Goal: Task Accomplishment & Management: Manage account settings

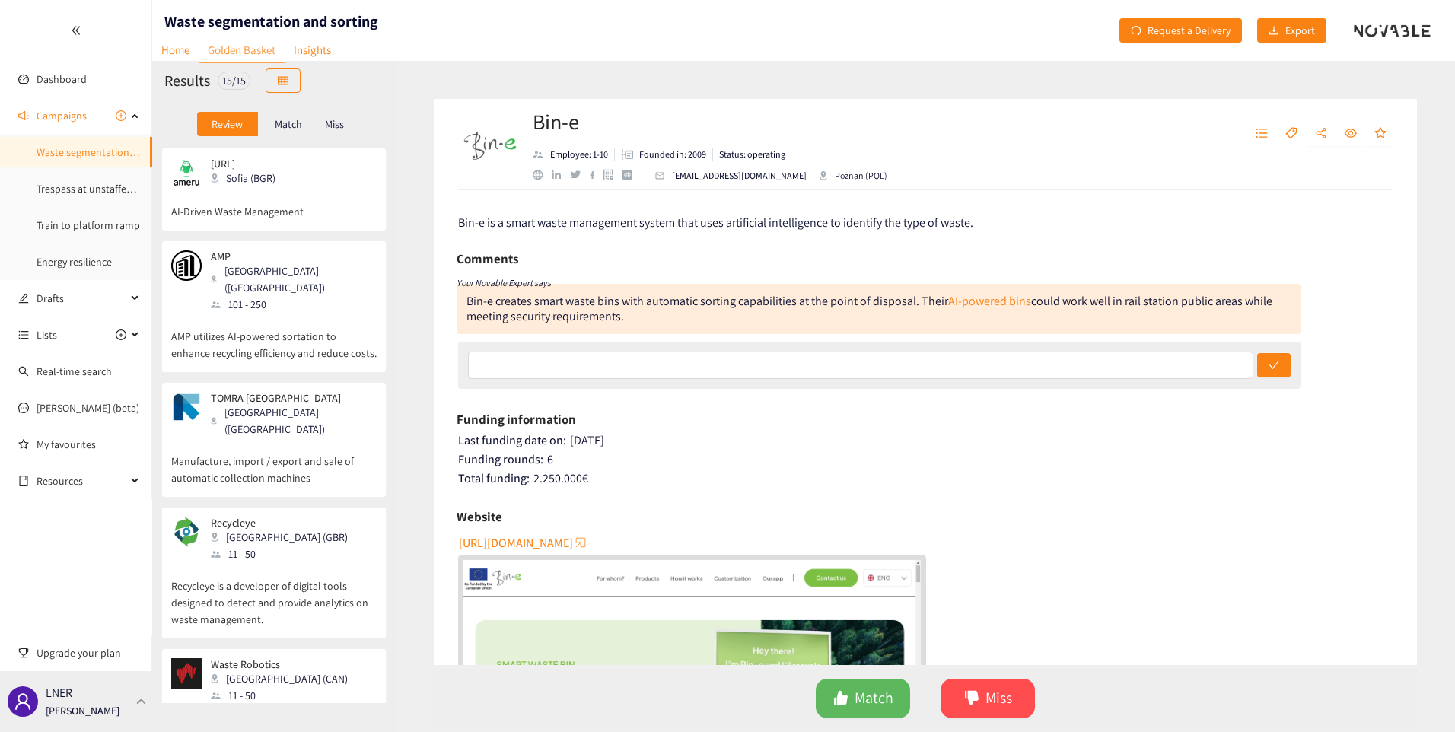
click at [62, 702] on p "[PERSON_NAME]" at bounding box center [83, 710] width 74 height 17
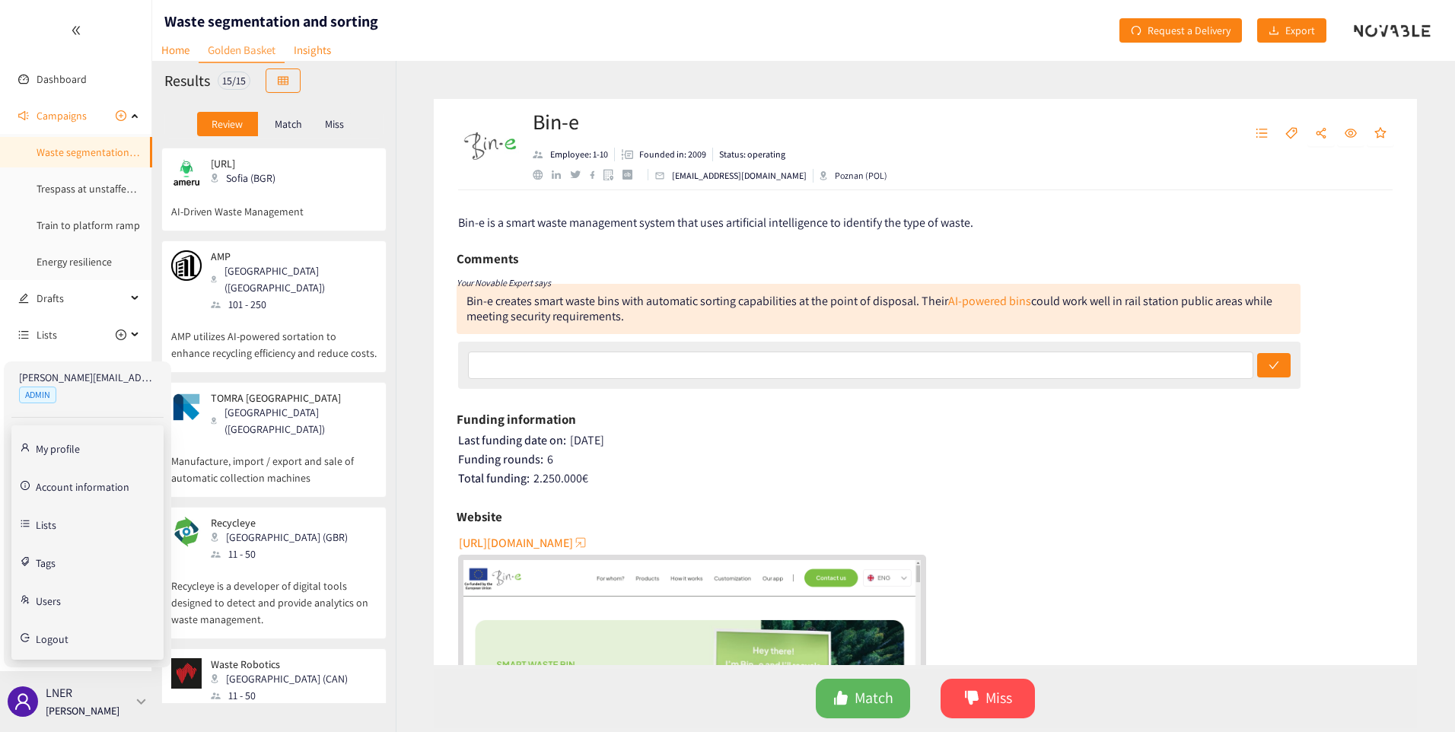
click at [62, 702] on p "[PERSON_NAME]" at bounding box center [83, 710] width 74 height 17
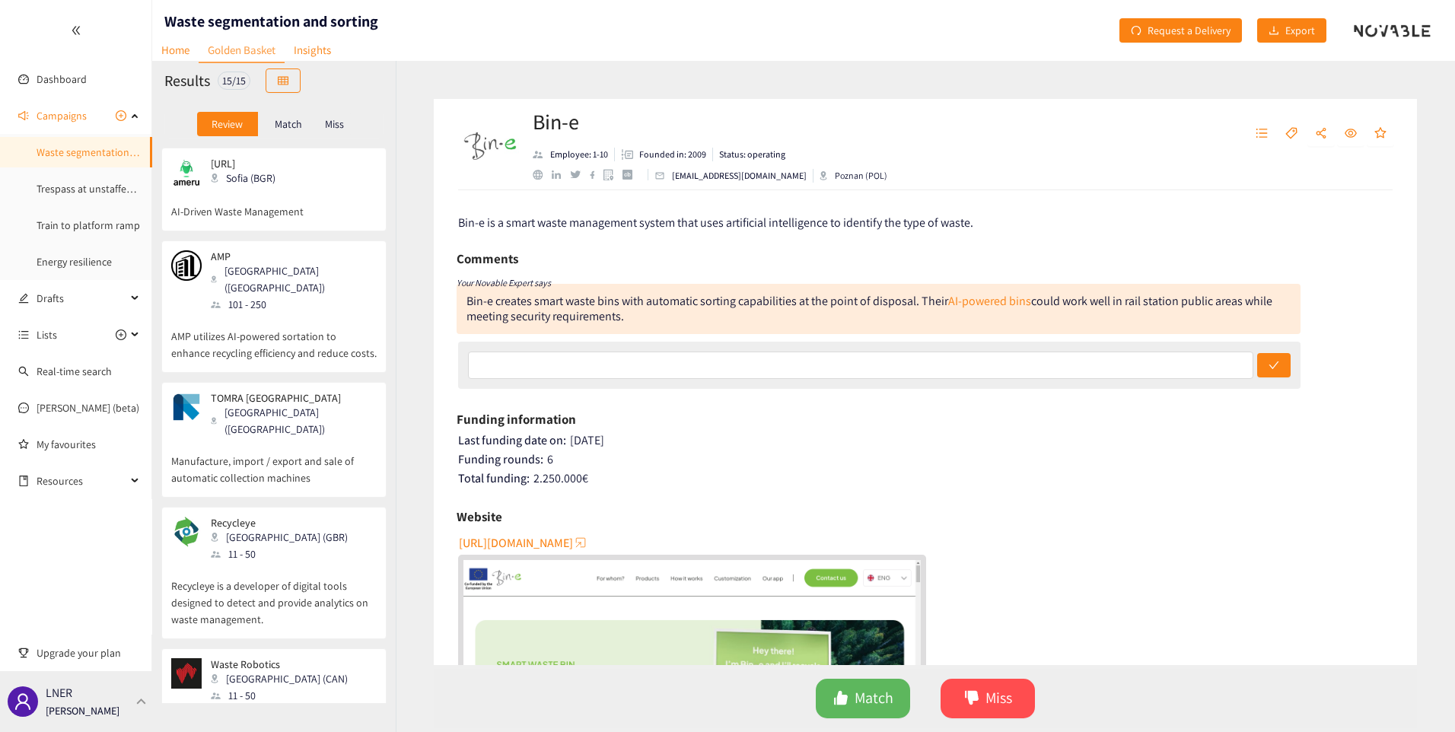
click at [94, 689] on div "LNER [PERSON_NAME]" at bounding box center [76, 701] width 152 height 61
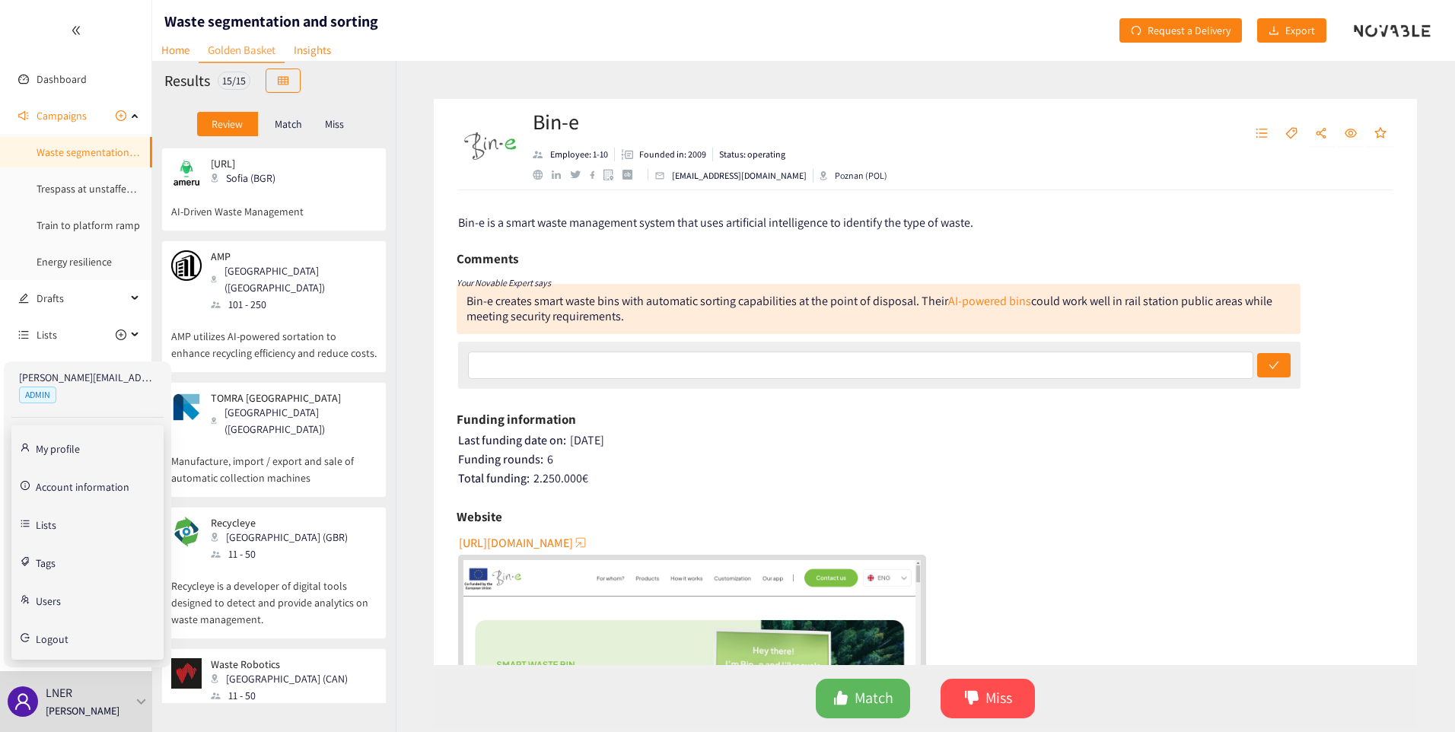
click at [48, 606] on link "Users" at bounding box center [48, 600] width 25 height 14
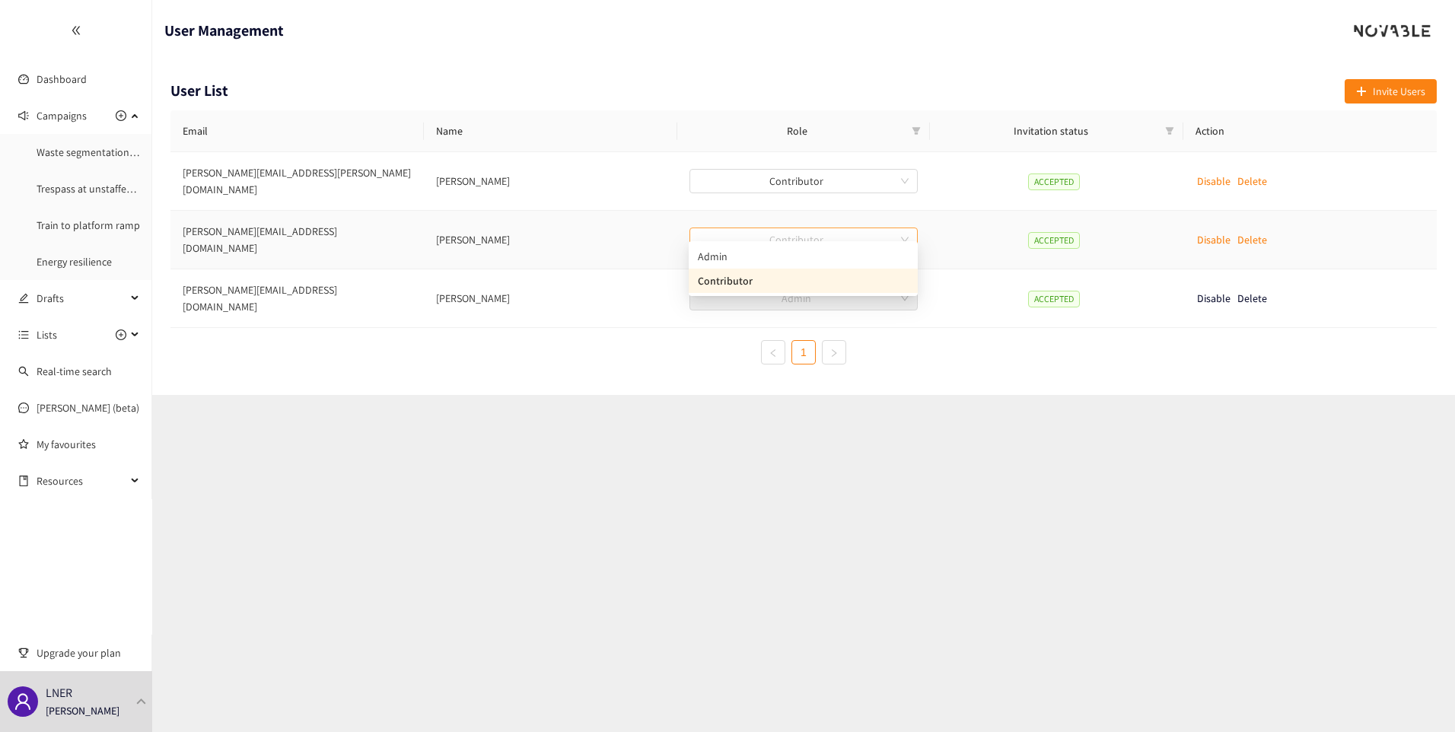
click at [906, 228] on span "Contributor" at bounding box center [803, 239] width 211 height 23
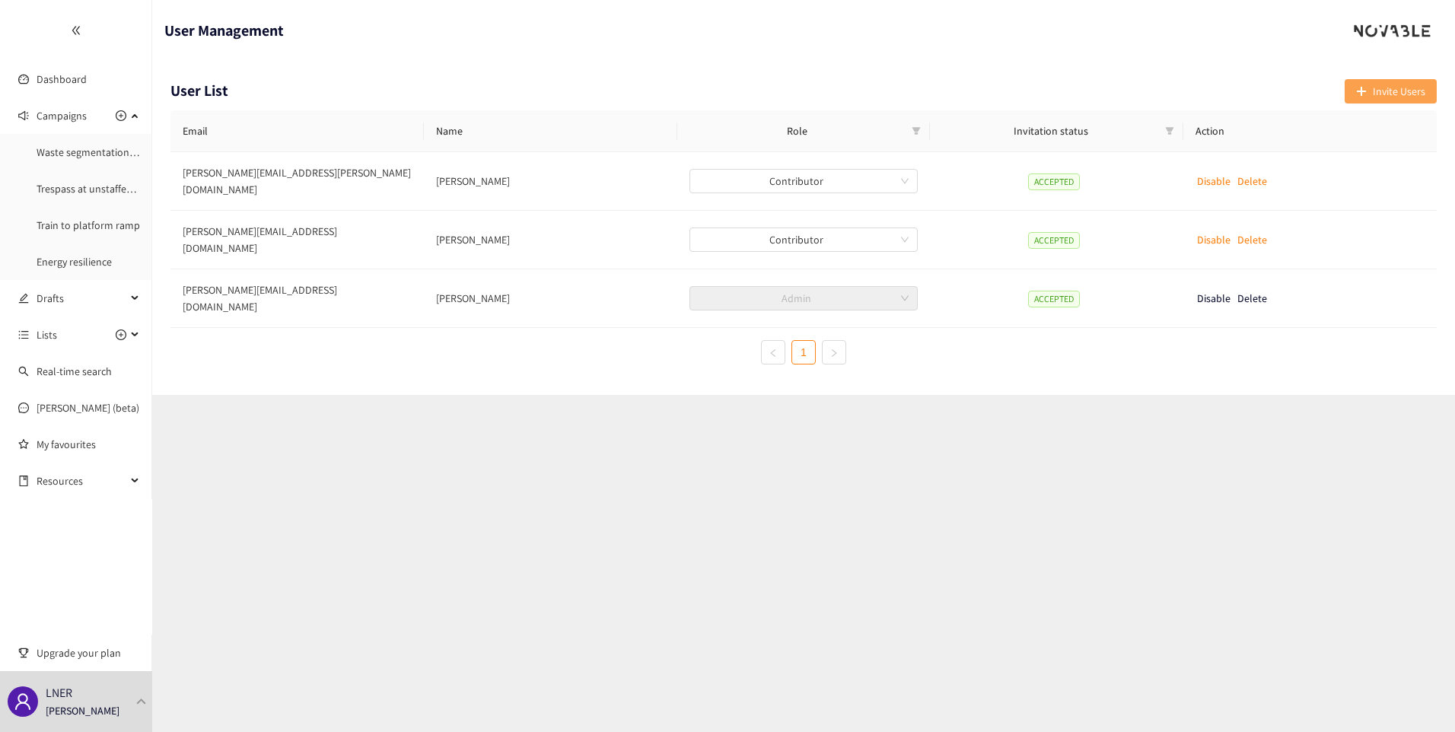
click at [1361, 83] on button "Invite Users" at bounding box center [1390, 91] width 92 height 24
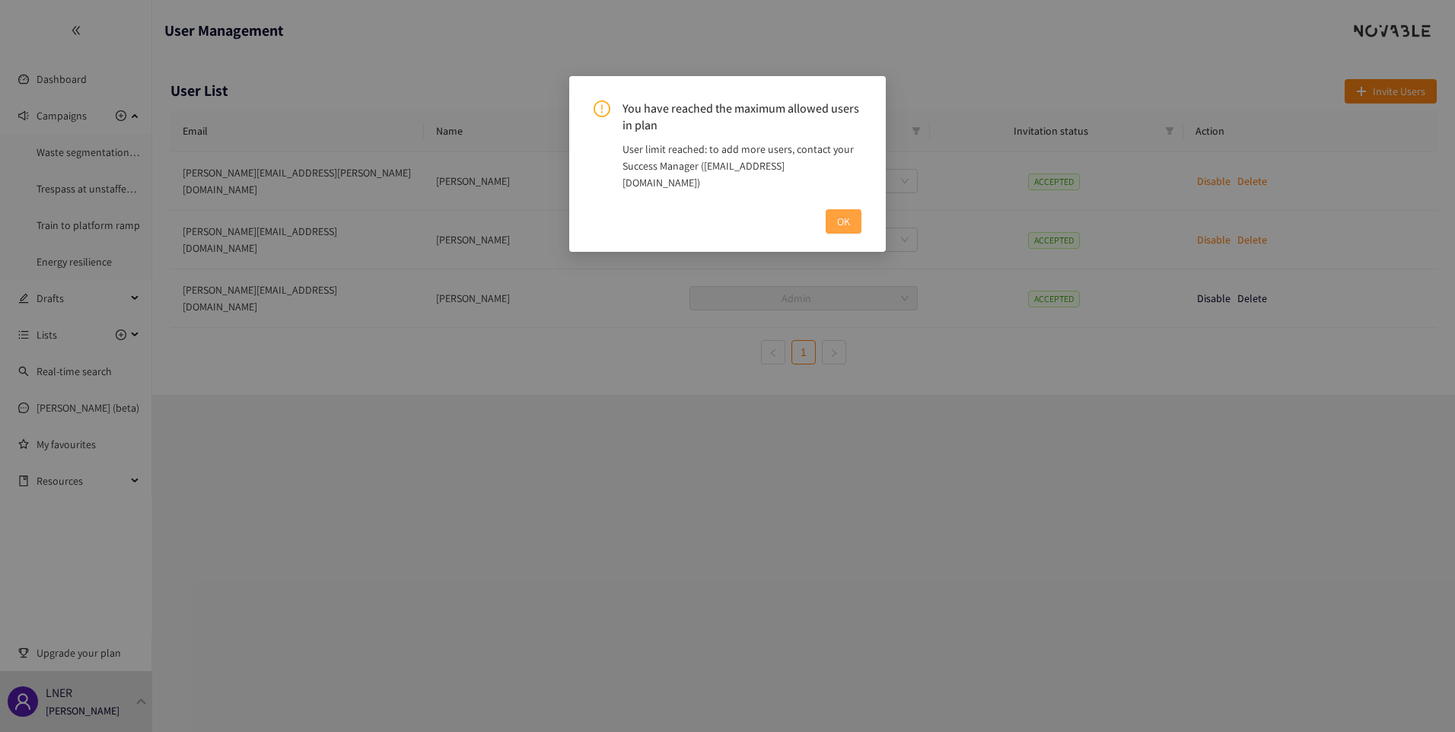
click at [838, 213] on span "OK" at bounding box center [843, 221] width 13 height 17
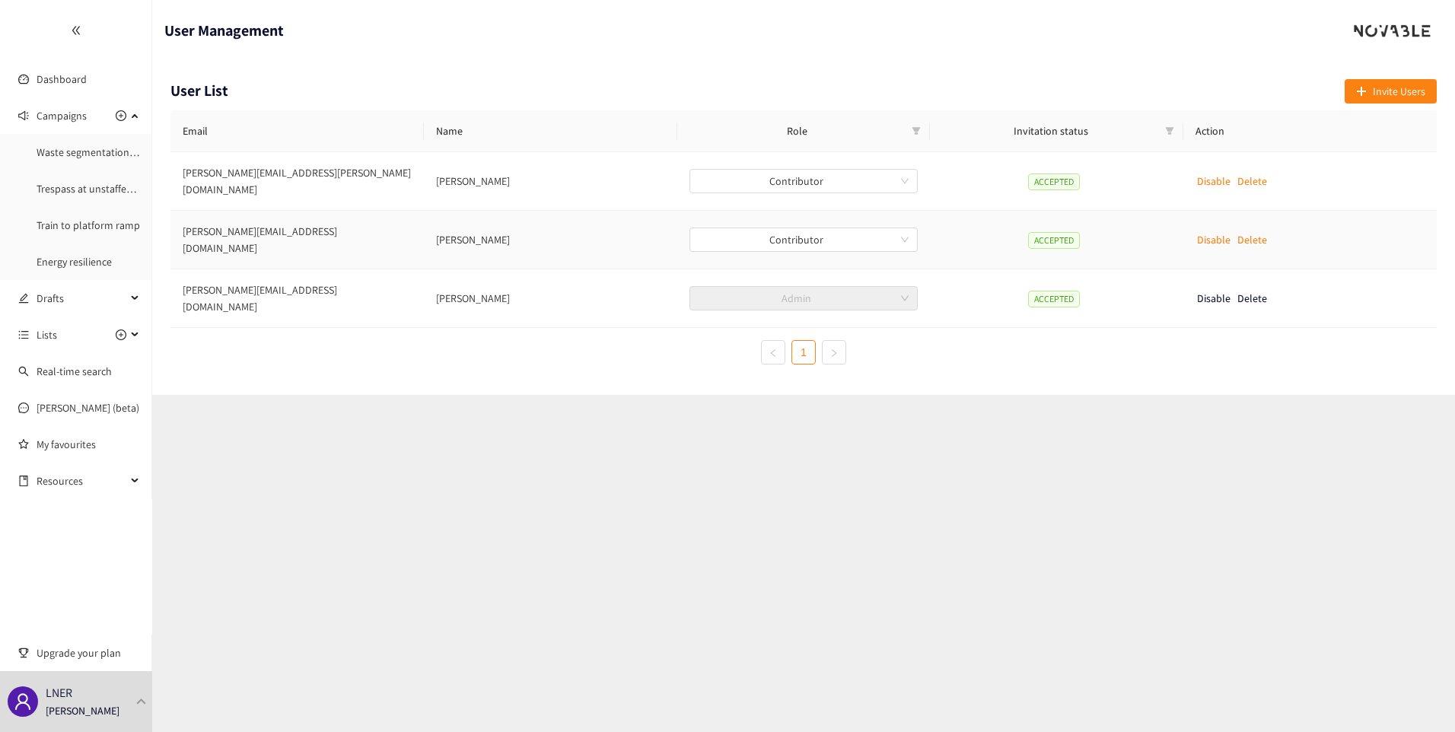
click at [1250, 231] on p "Delete" at bounding box center [1252, 239] width 30 height 17
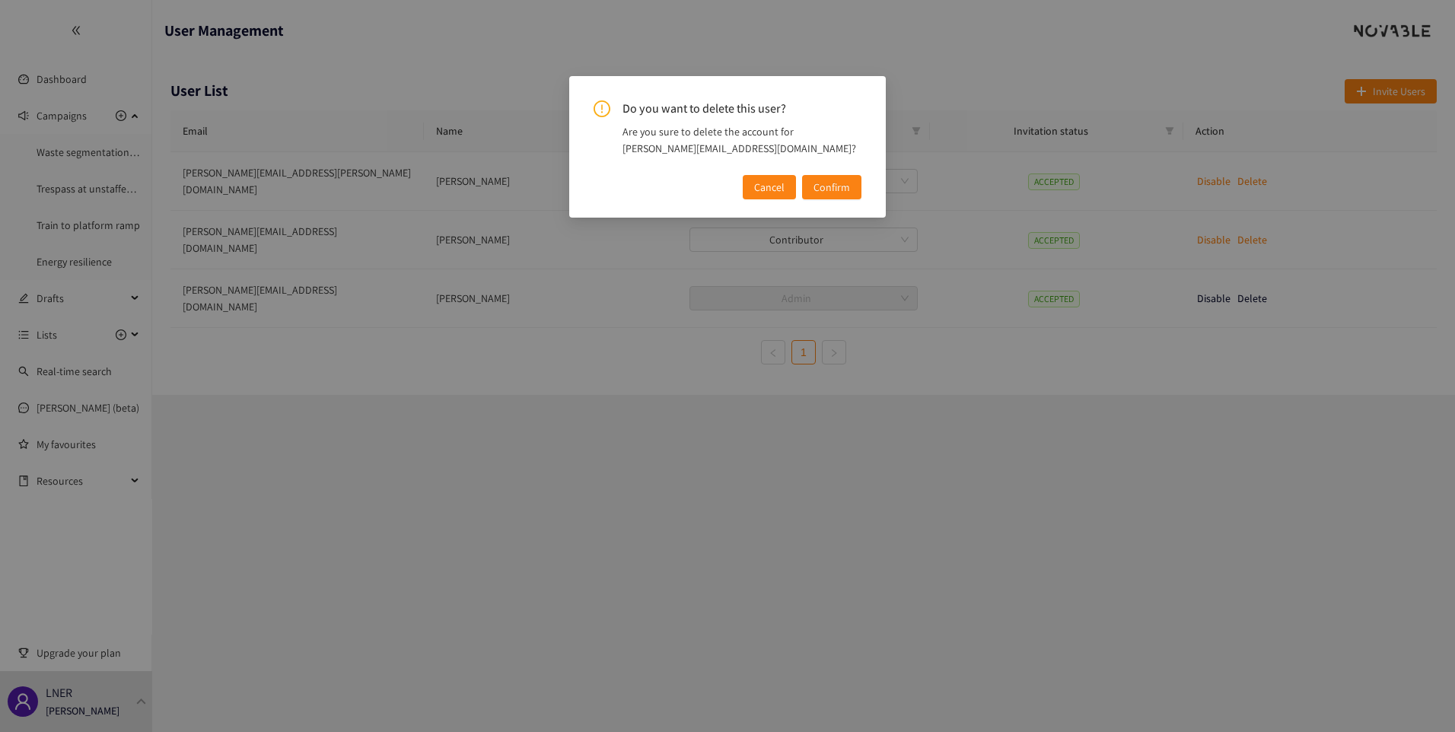
click at [793, 188] on button "Cancel" at bounding box center [769, 187] width 53 height 24
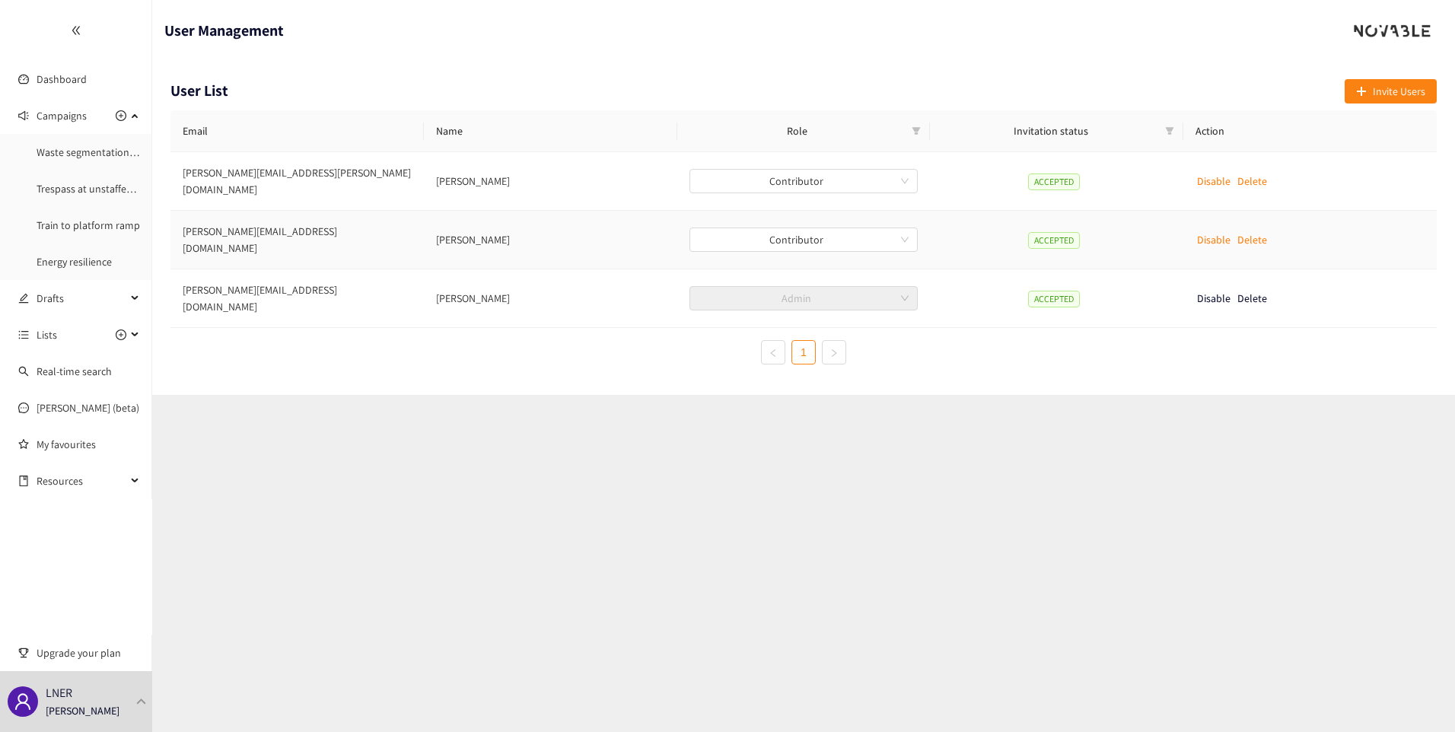
click at [1248, 231] on p "Delete" at bounding box center [1252, 239] width 30 height 17
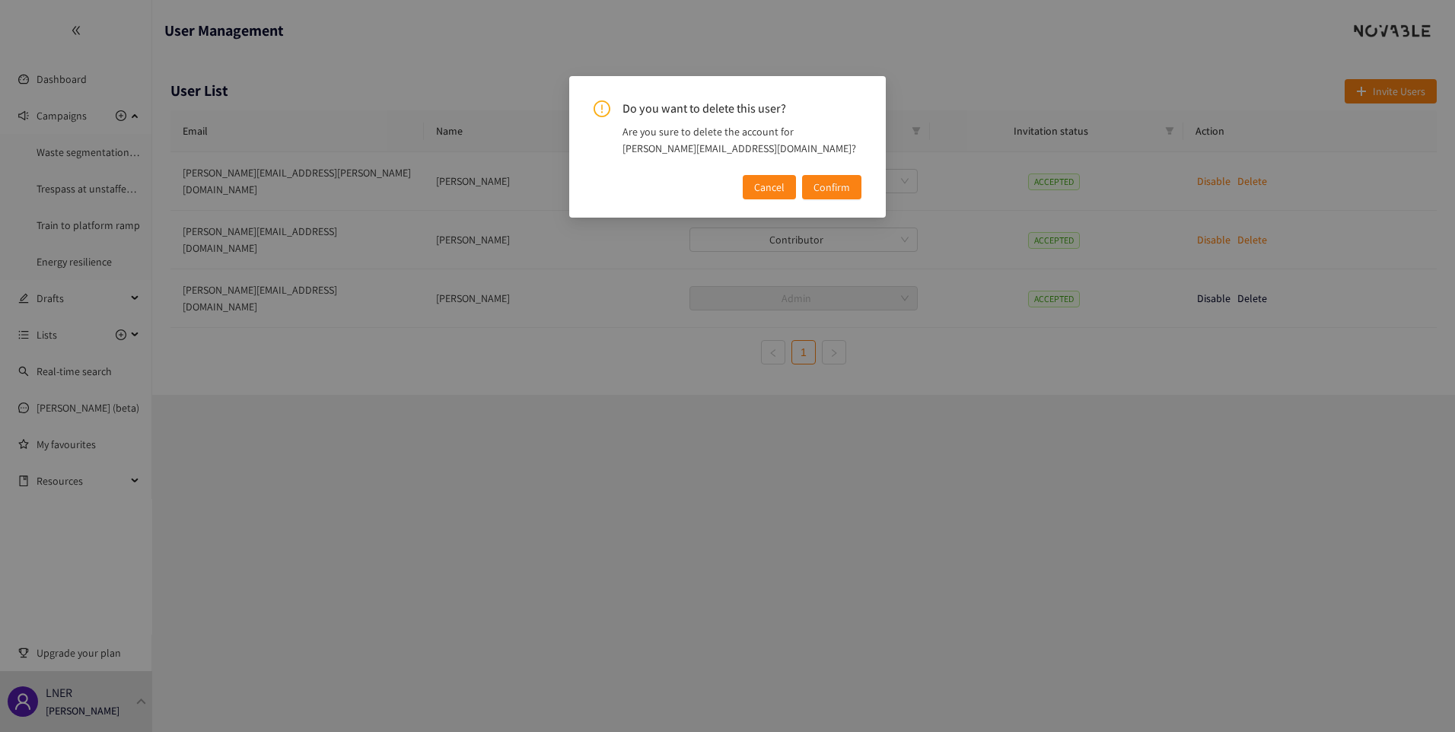
click at [841, 192] on span "Confirm" at bounding box center [831, 187] width 37 height 17
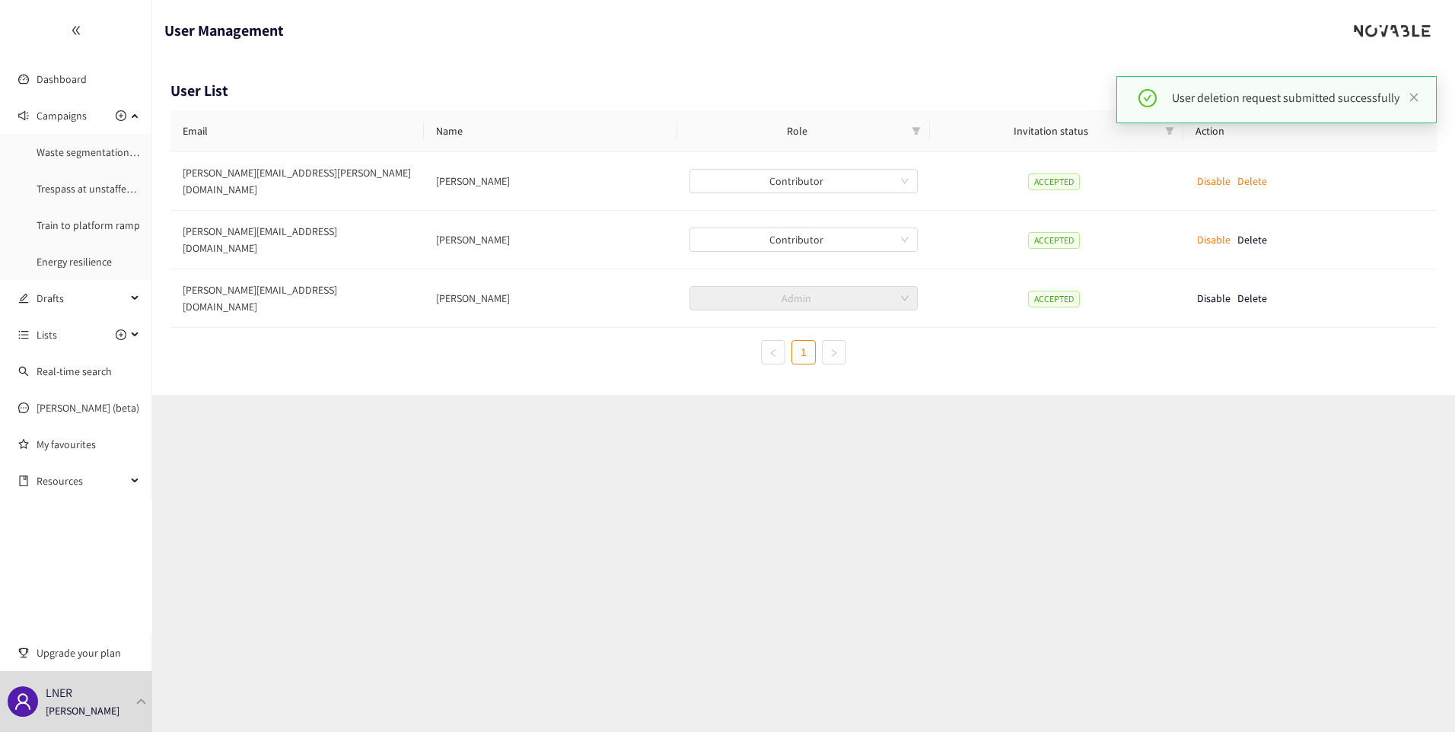
click at [1208, 450] on section "User Management User List Invite Users Email Name Role Invitation status Action…" at bounding box center [803, 366] width 1302 height 732
click at [1414, 102] on icon "close" at bounding box center [1413, 97] width 11 height 11
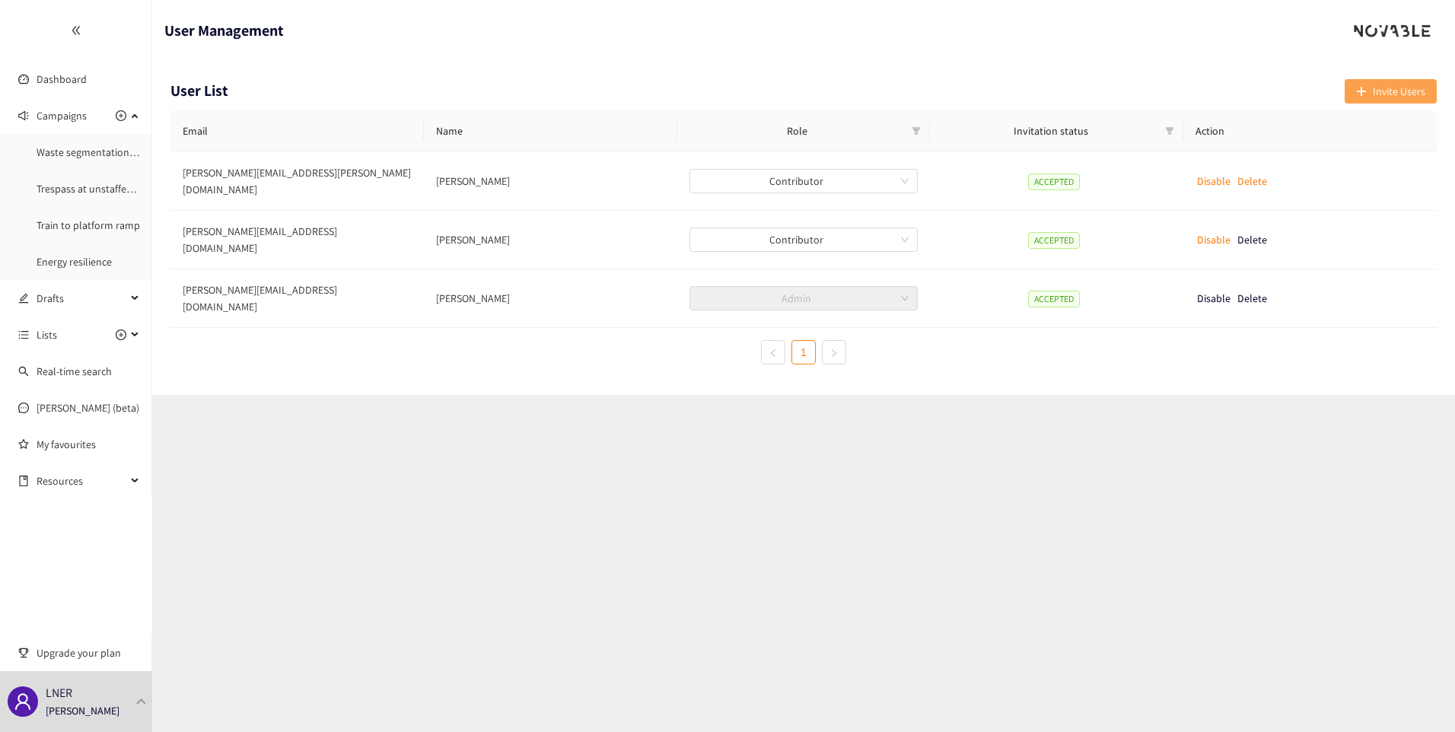
click at [1380, 88] on span "Invite Users" at bounding box center [1398, 91] width 52 height 17
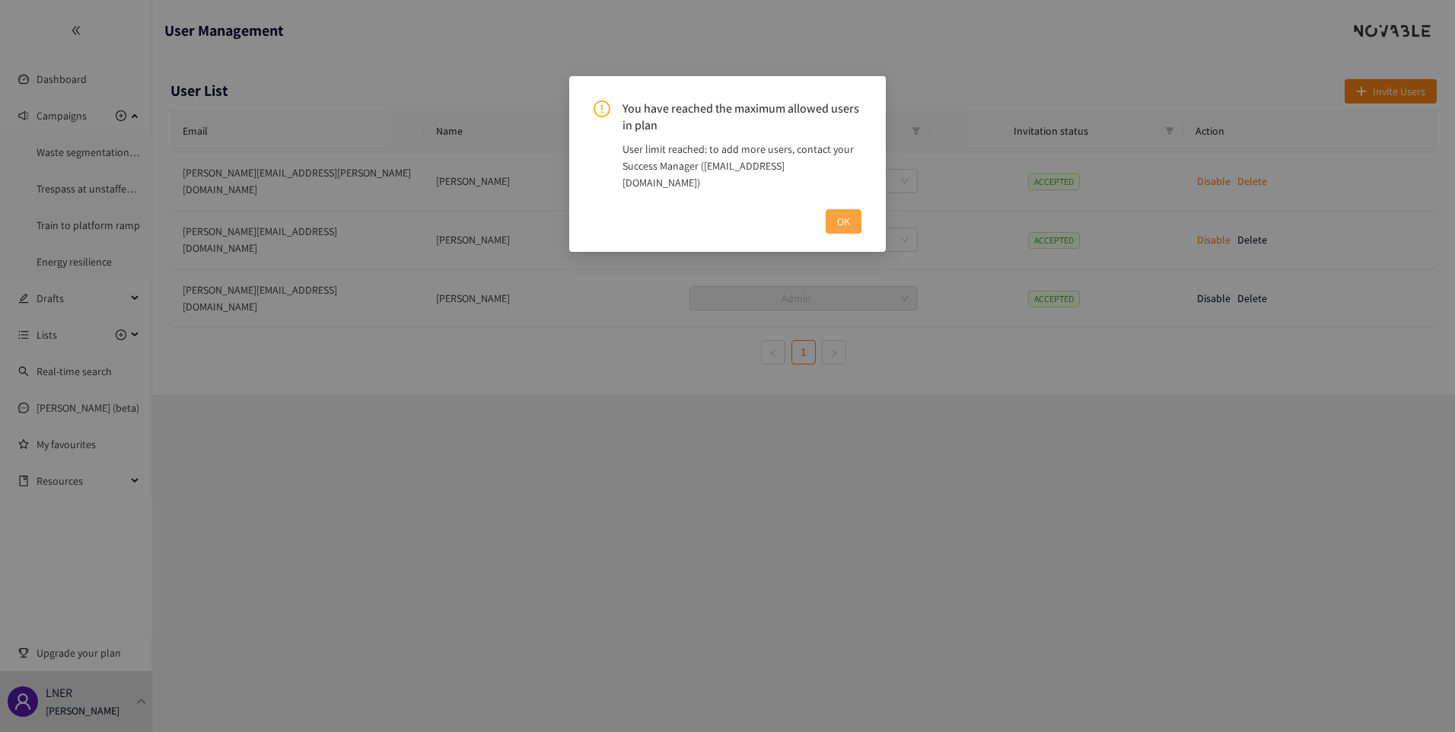
drag, startPoint x: 835, startPoint y: 186, endPoint x: 844, endPoint y: 204, distance: 19.7
click at [844, 204] on div "You have reached the maximum allowed users in plan User limit reached: to add m…" at bounding box center [727, 166] width 268 height 133
click at [844, 213] on span "OK" at bounding box center [843, 221] width 13 height 17
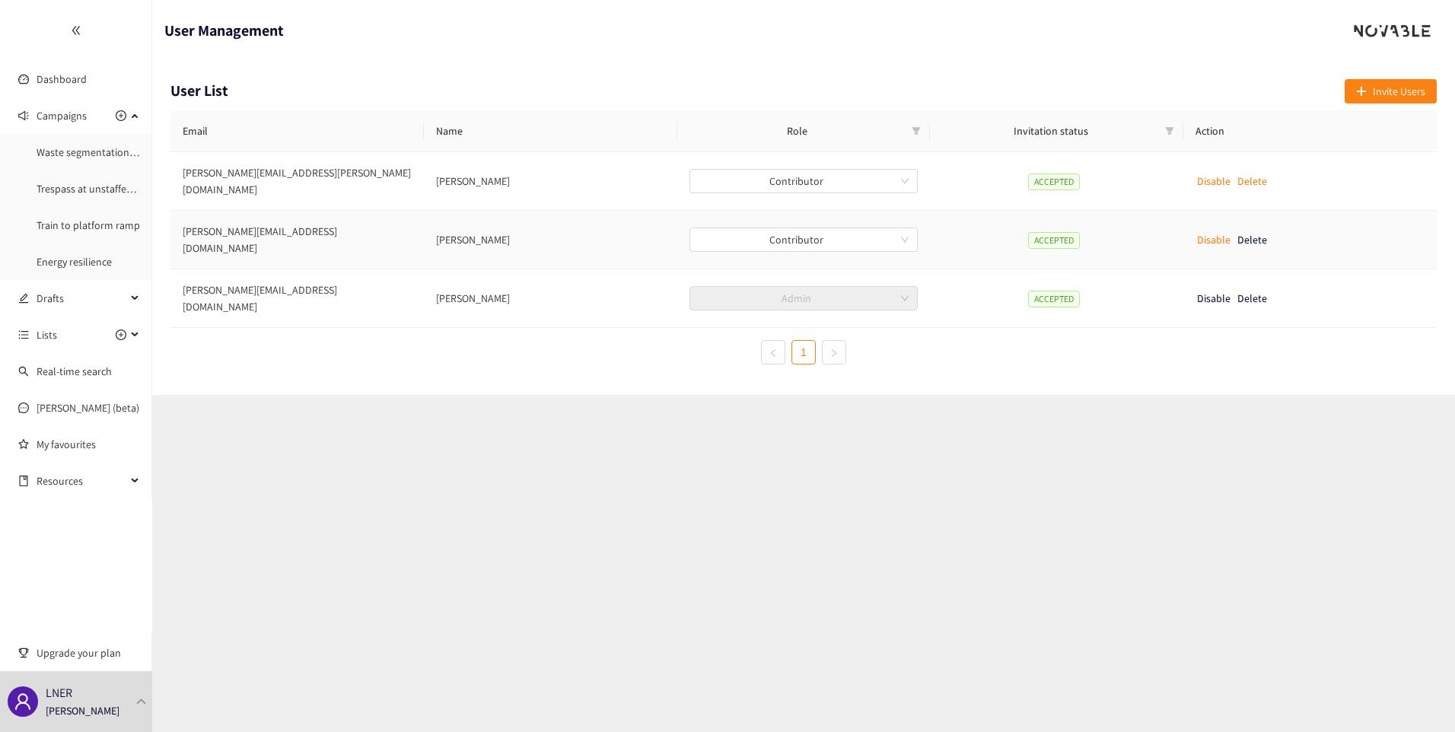
click at [1210, 231] on p "Disable" at bounding box center [1213, 239] width 33 height 17
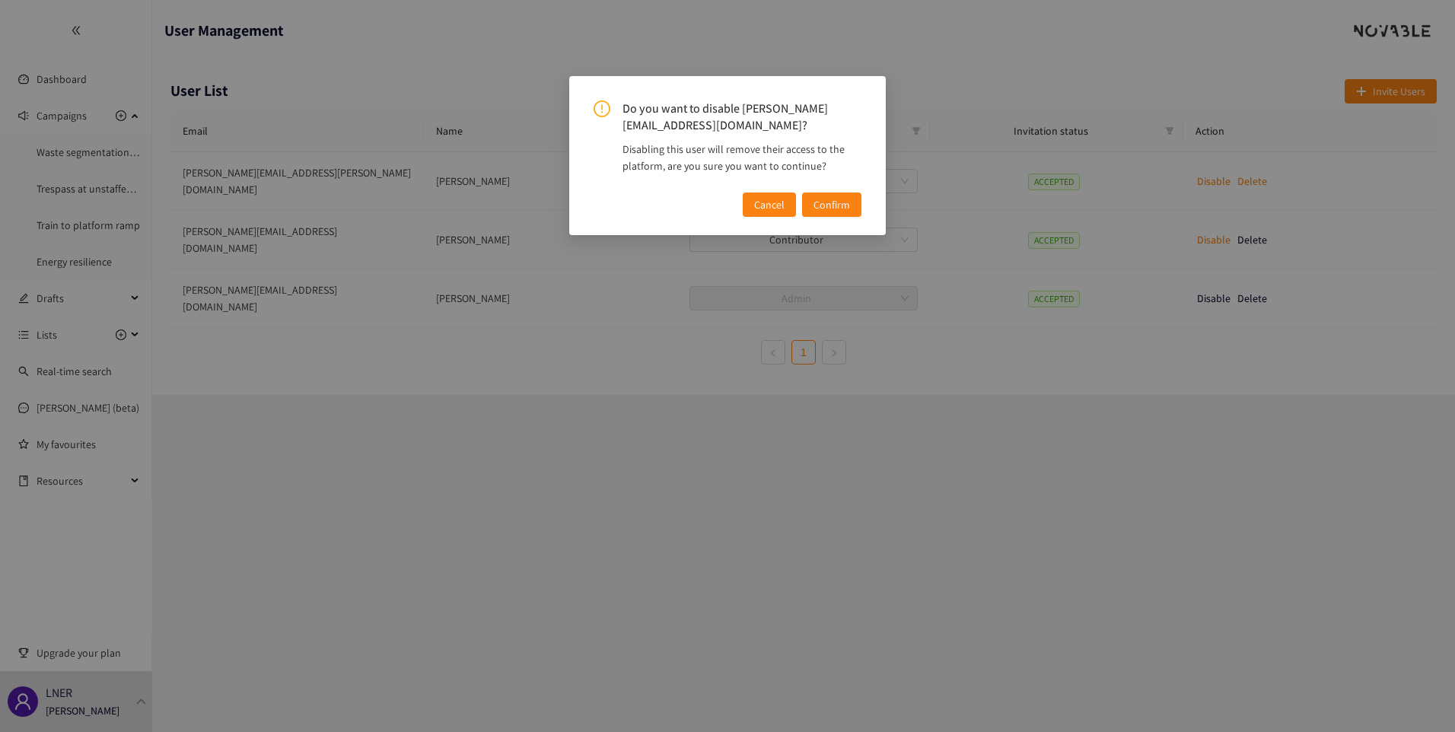
click at [835, 196] on span "Confirm" at bounding box center [831, 204] width 37 height 17
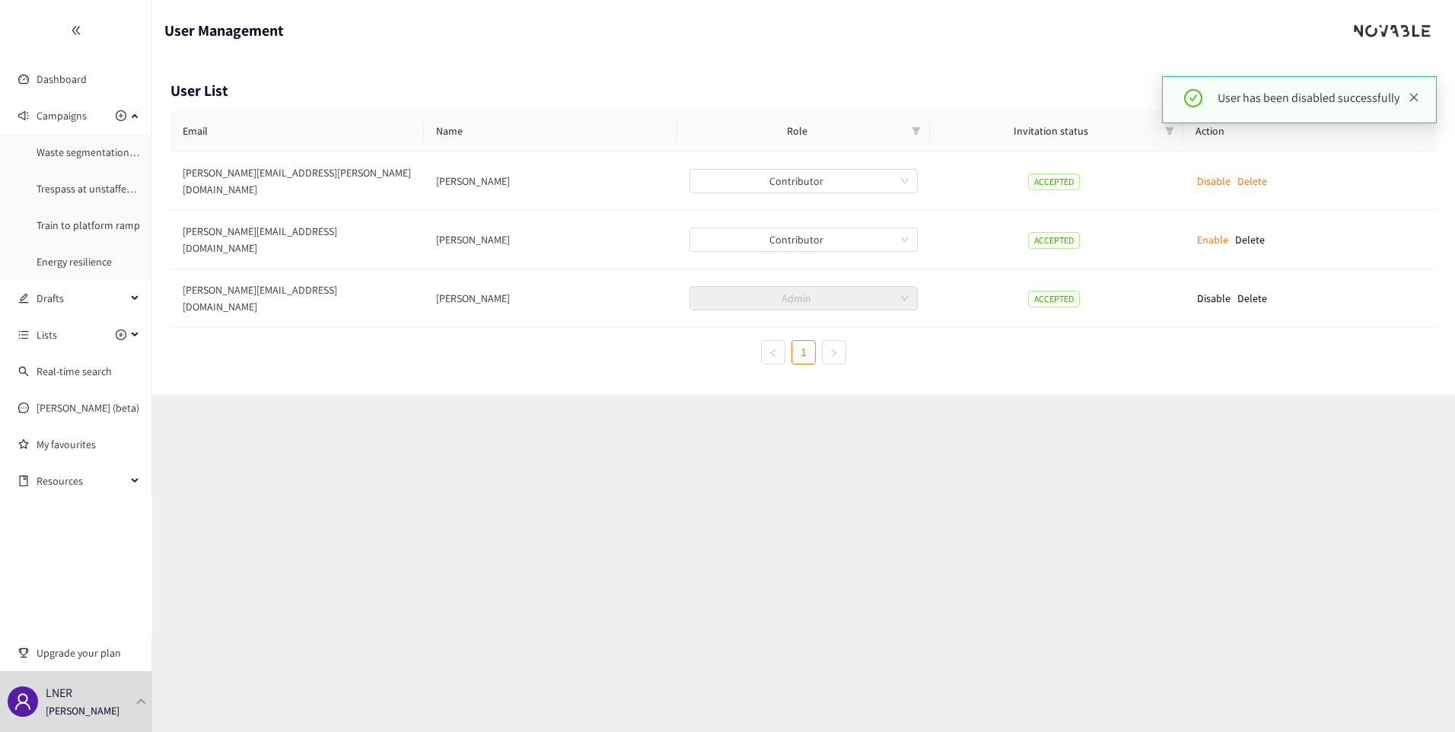
click at [1416, 96] on icon "close" at bounding box center [1413, 97] width 11 height 11
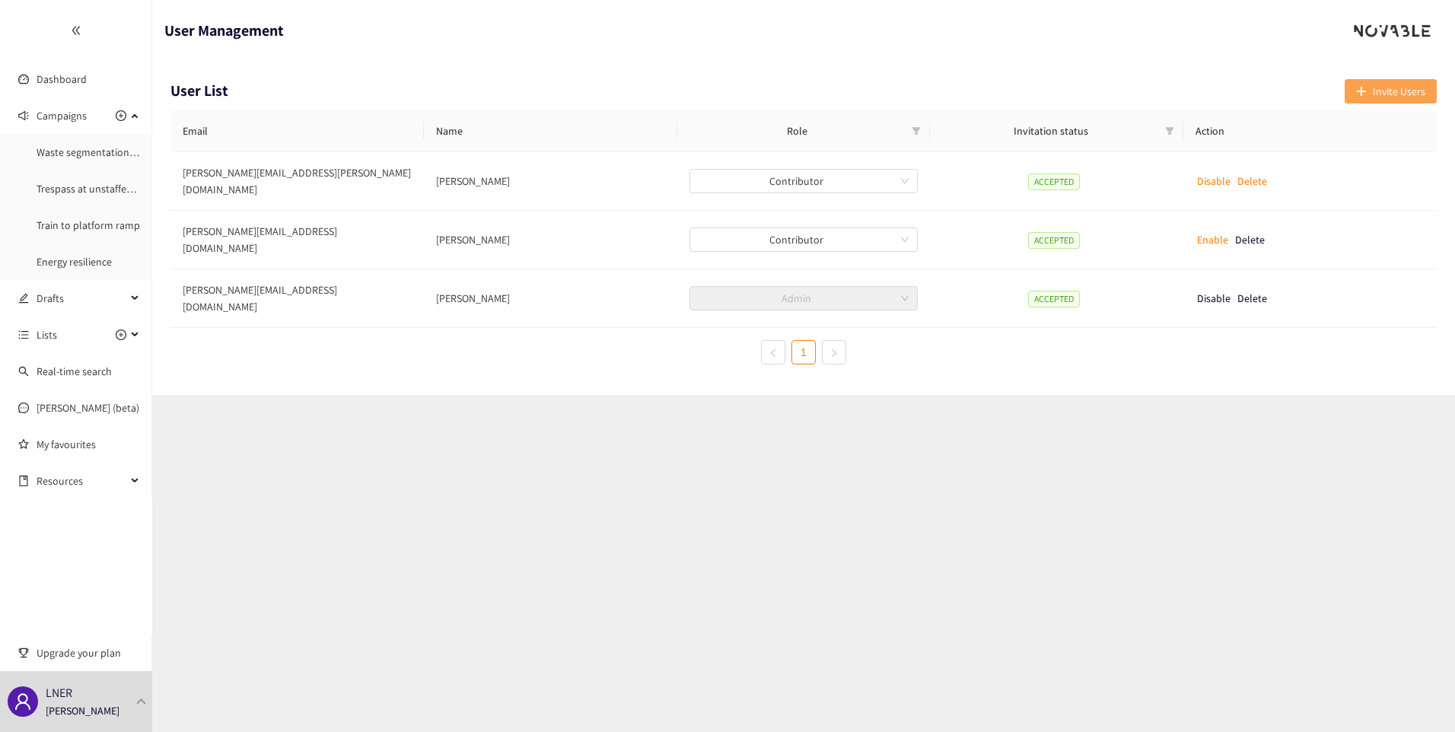
click at [1394, 93] on span "Invite Users" at bounding box center [1398, 91] width 52 height 17
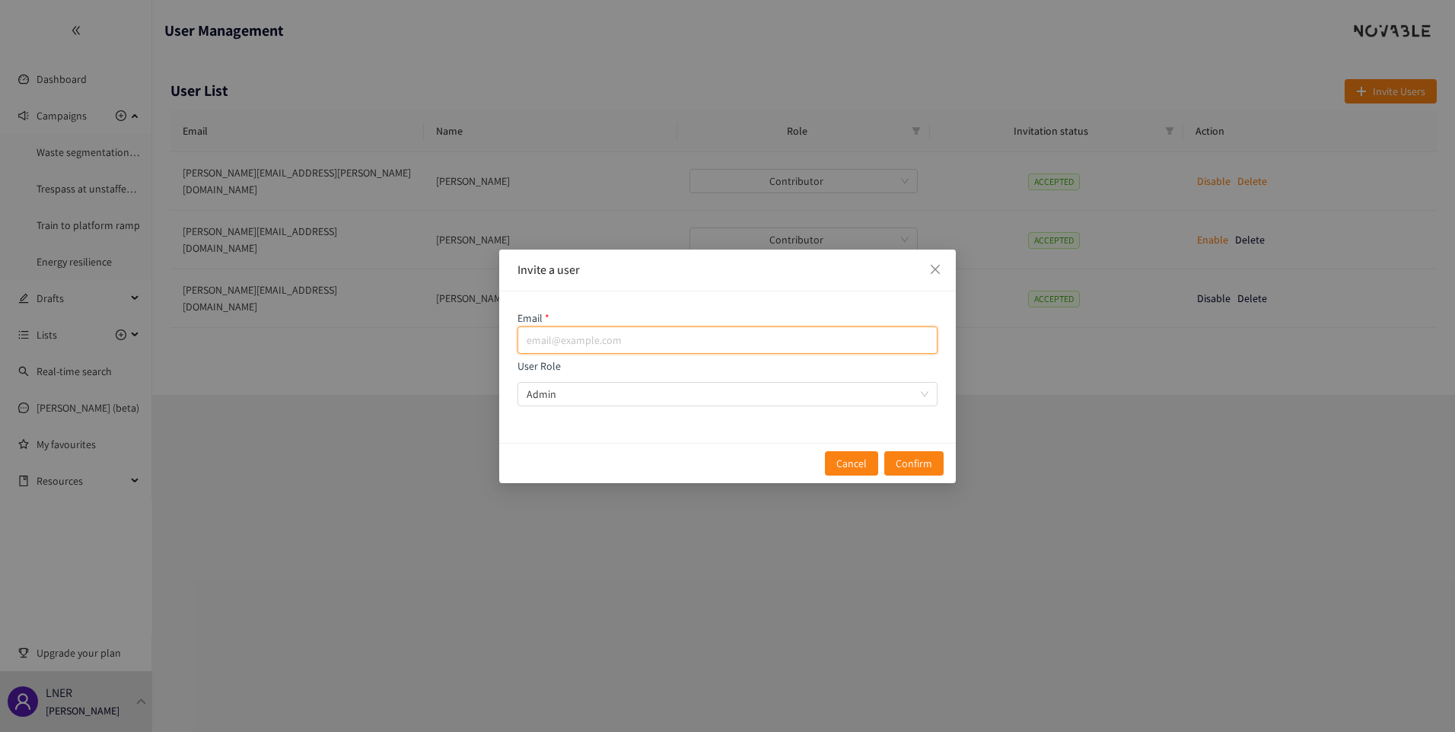
click at [716, 341] on input "email" at bounding box center [727, 339] width 420 height 27
paste input "[PERSON_NAME][EMAIL_ADDRESS][PERSON_NAME][DOMAIN_NAME]"
click at [644, 395] on span "Admin" at bounding box center [727, 394] width 402 height 23
type input "[PERSON_NAME][EMAIL_ADDRESS][PERSON_NAME][DOMAIN_NAME]"
click at [644, 395] on input "User Role Admin" at bounding box center [721, 394] width 391 height 23
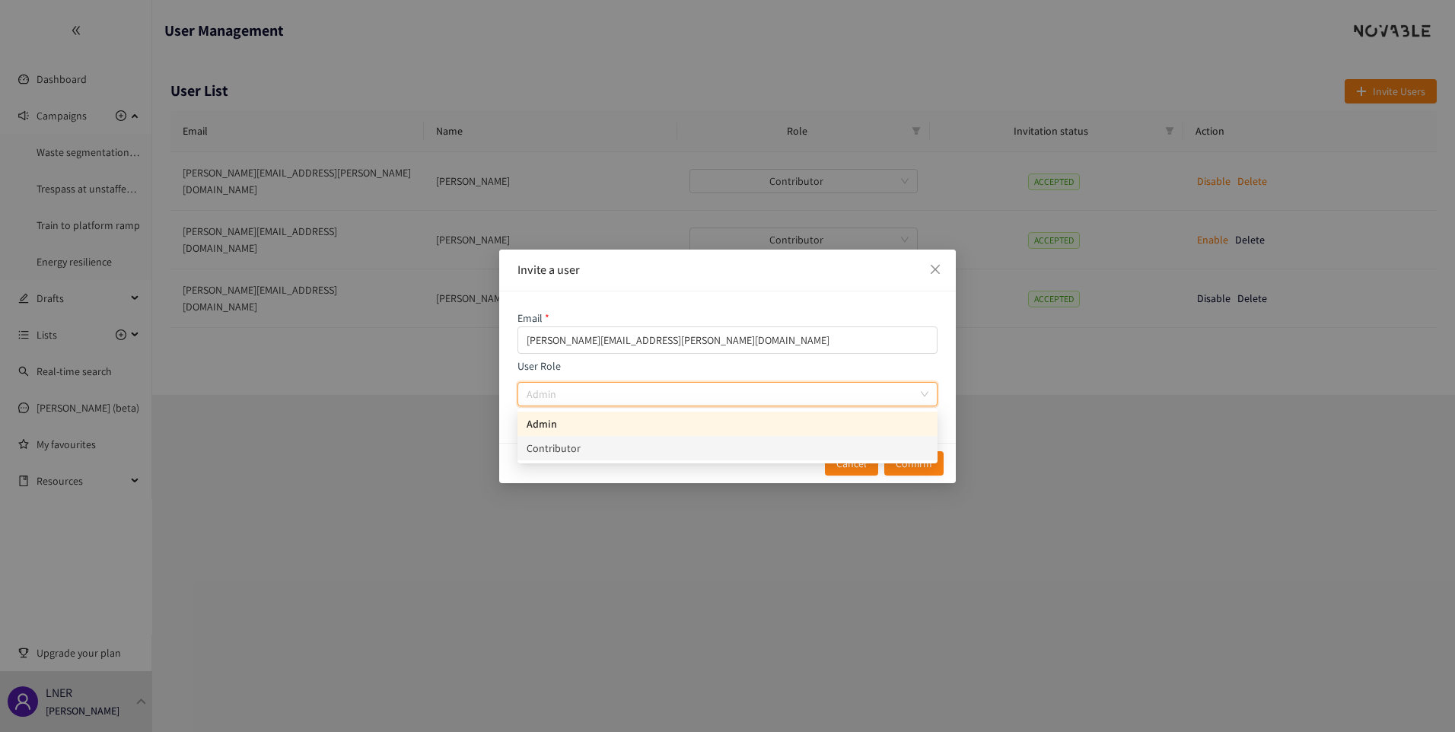
click at [630, 451] on div "Contributor" at bounding box center [727, 448] width 402 height 17
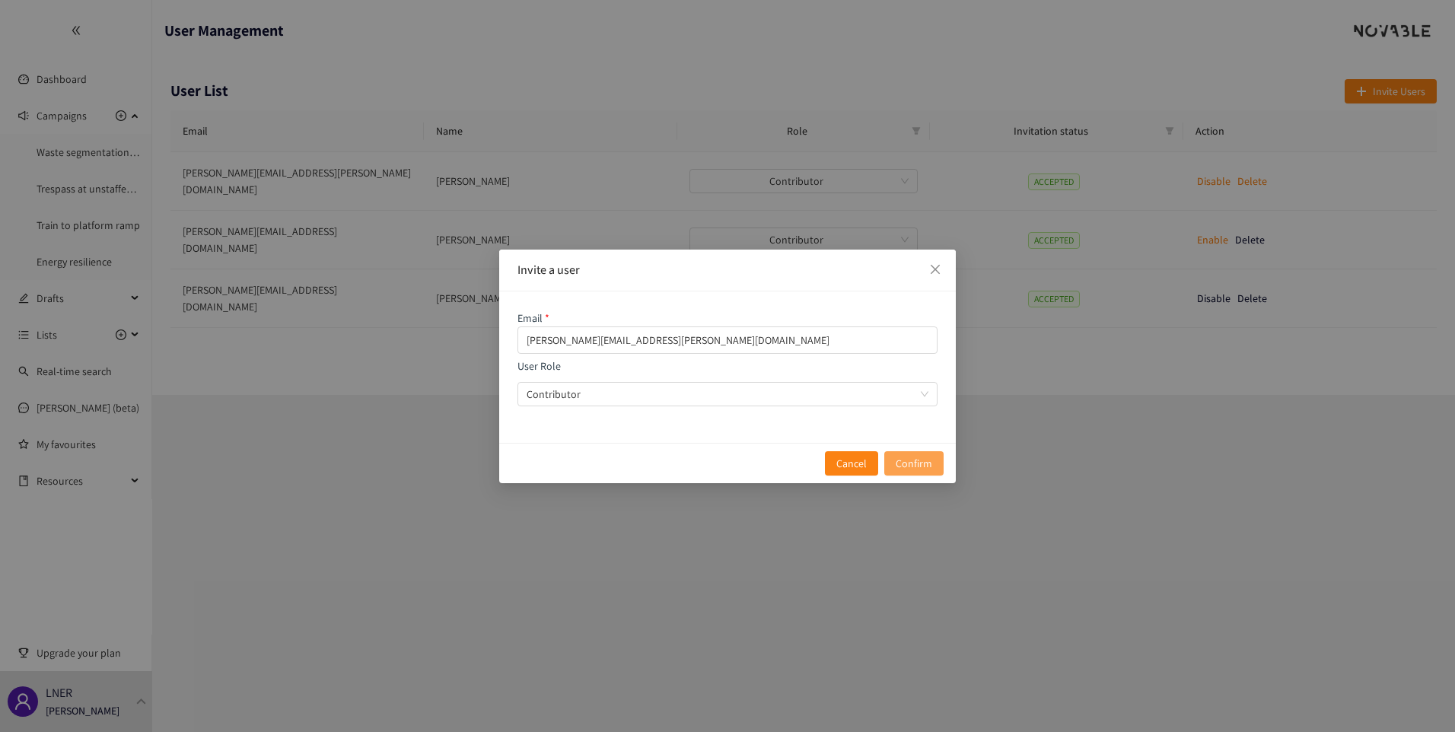
click at [917, 465] on span "Confirm" at bounding box center [913, 463] width 37 height 17
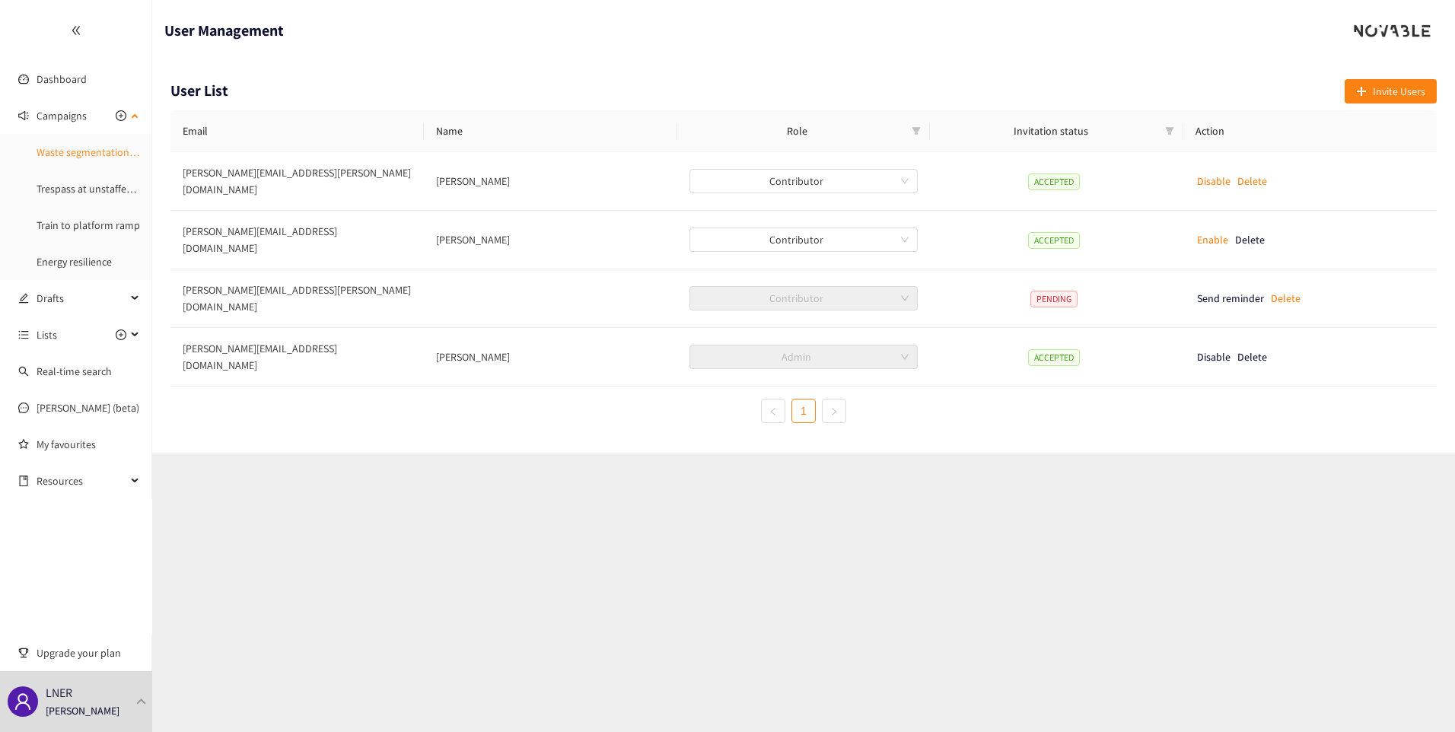
click at [83, 148] on link "Waste segmentation and sorting" at bounding box center [110, 152] width 147 height 14
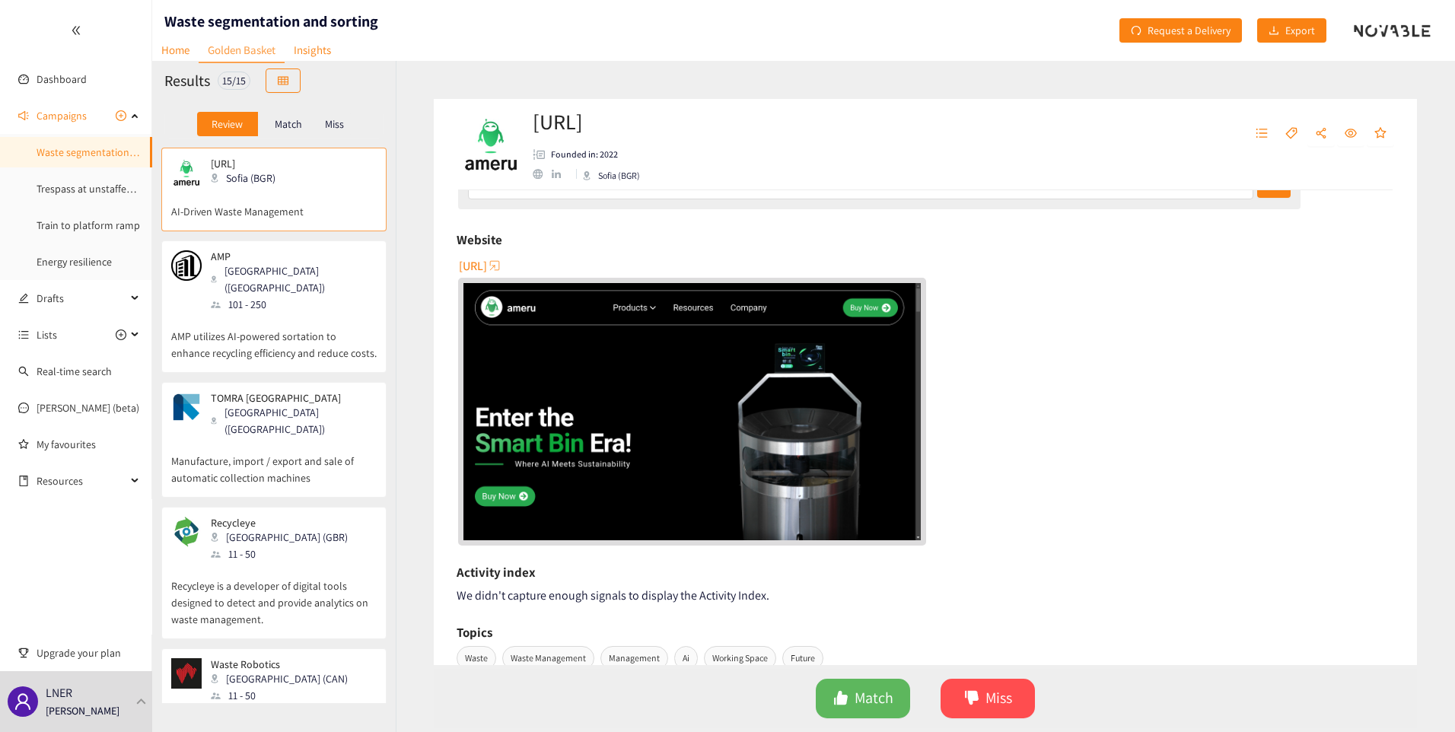
scroll to position [180, 0]
click at [803, 418] on img "website" at bounding box center [691, 410] width 457 height 257
click at [138, 113] on div "Campaigns" at bounding box center [76, 115] width 152 height 30
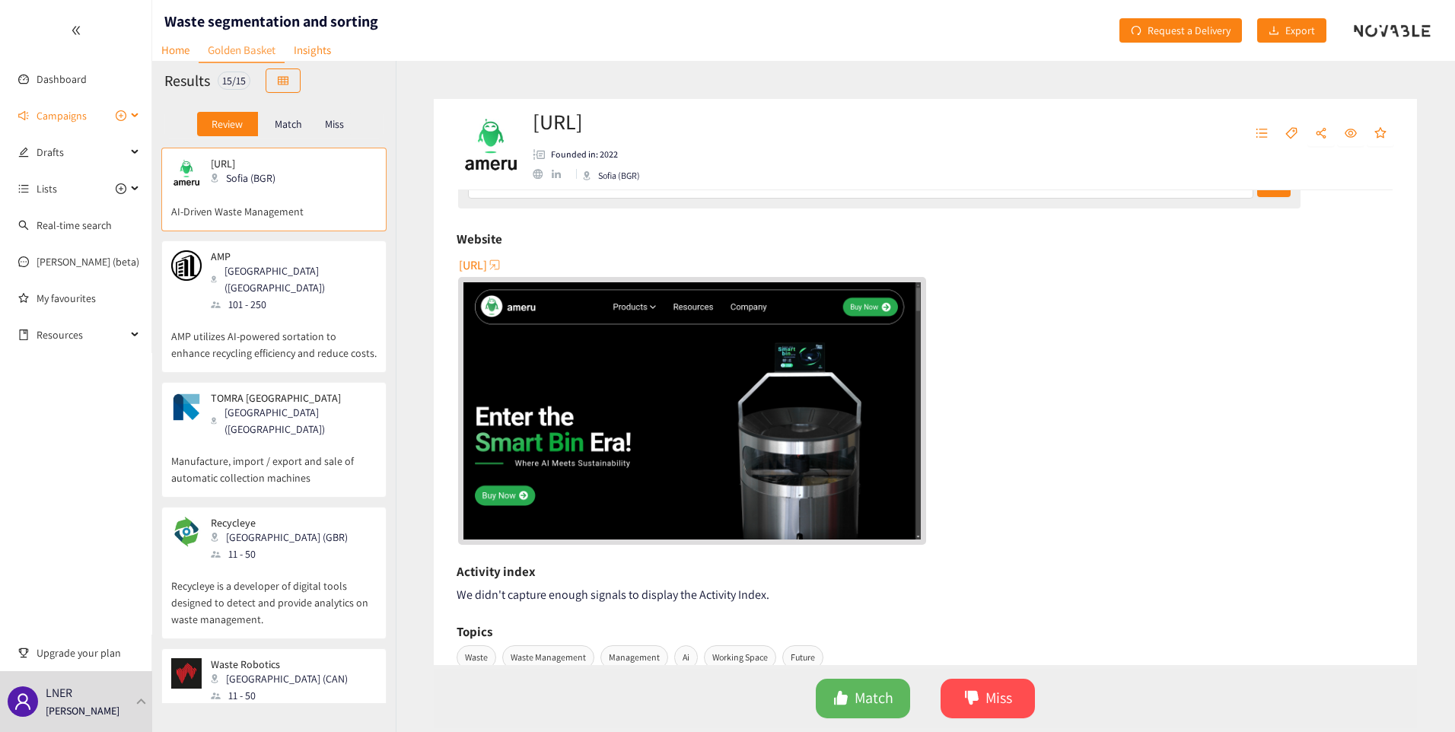
click at [138, 116] on icon at bounding box center [136, 116] width 8 height 0
click at [90, 182] on link "Trespass at unstaffed stations" at bounding box center [104, 189] width 135 height 14
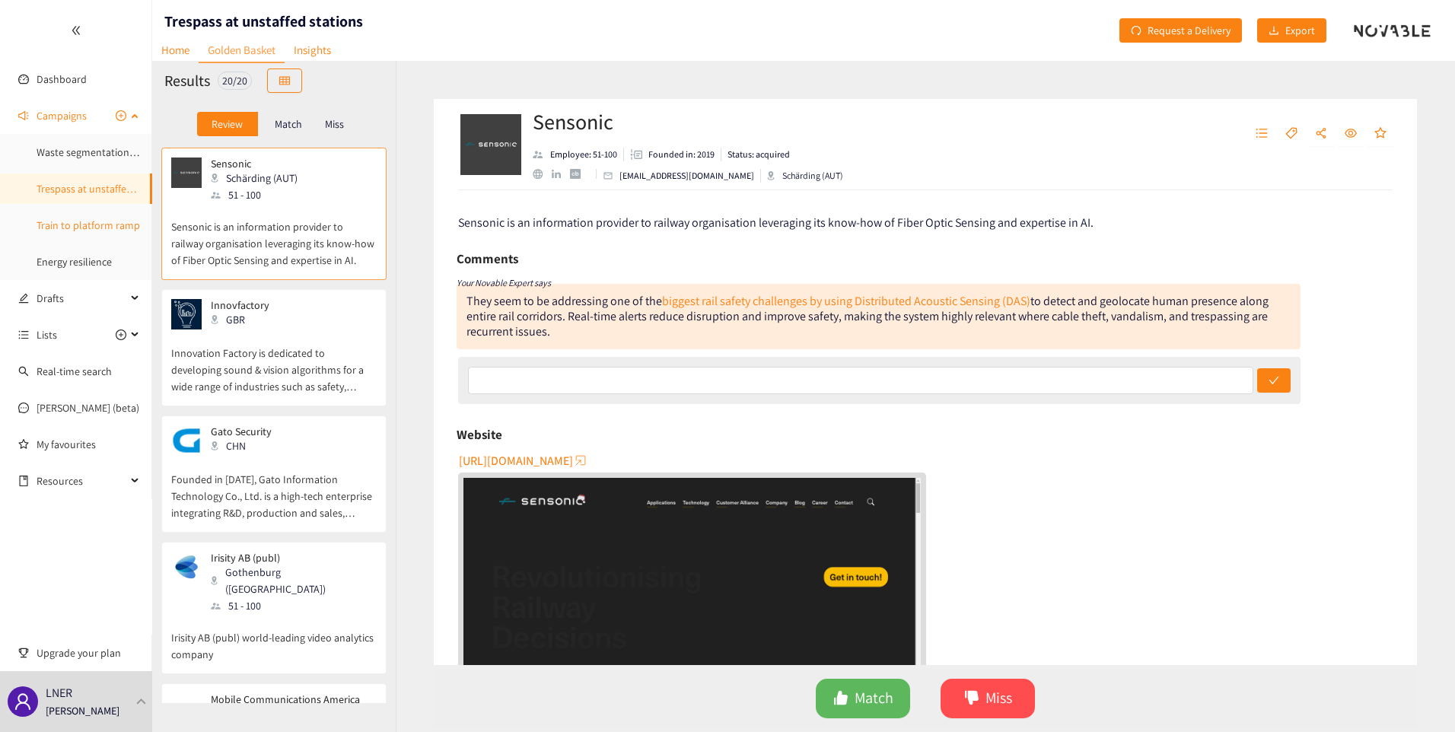
click at [62, 223] on link "Train to platform ramp" at bounding box center [88, 225] width 103 height 14
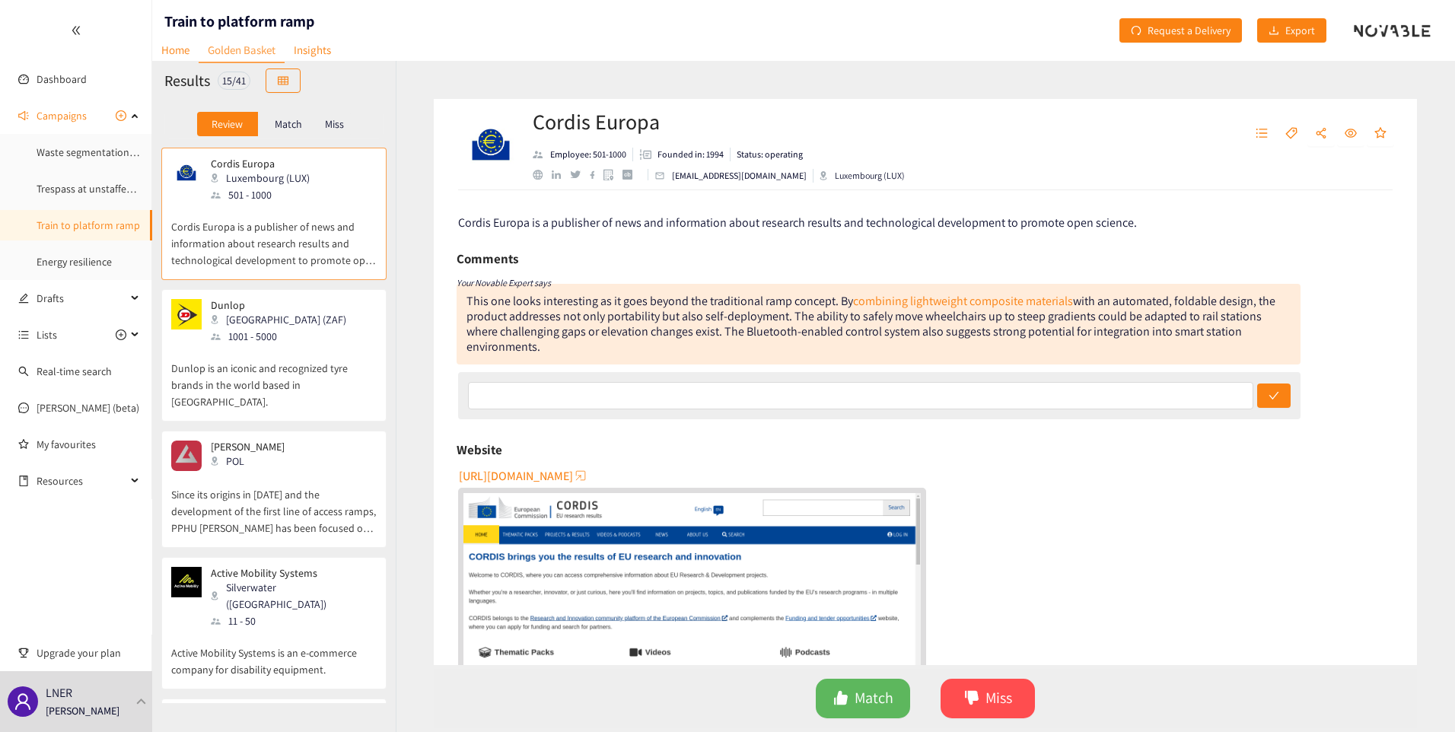
click at [297, 120] on p "Match" at bounding box center [288, 124] width 27 height 12
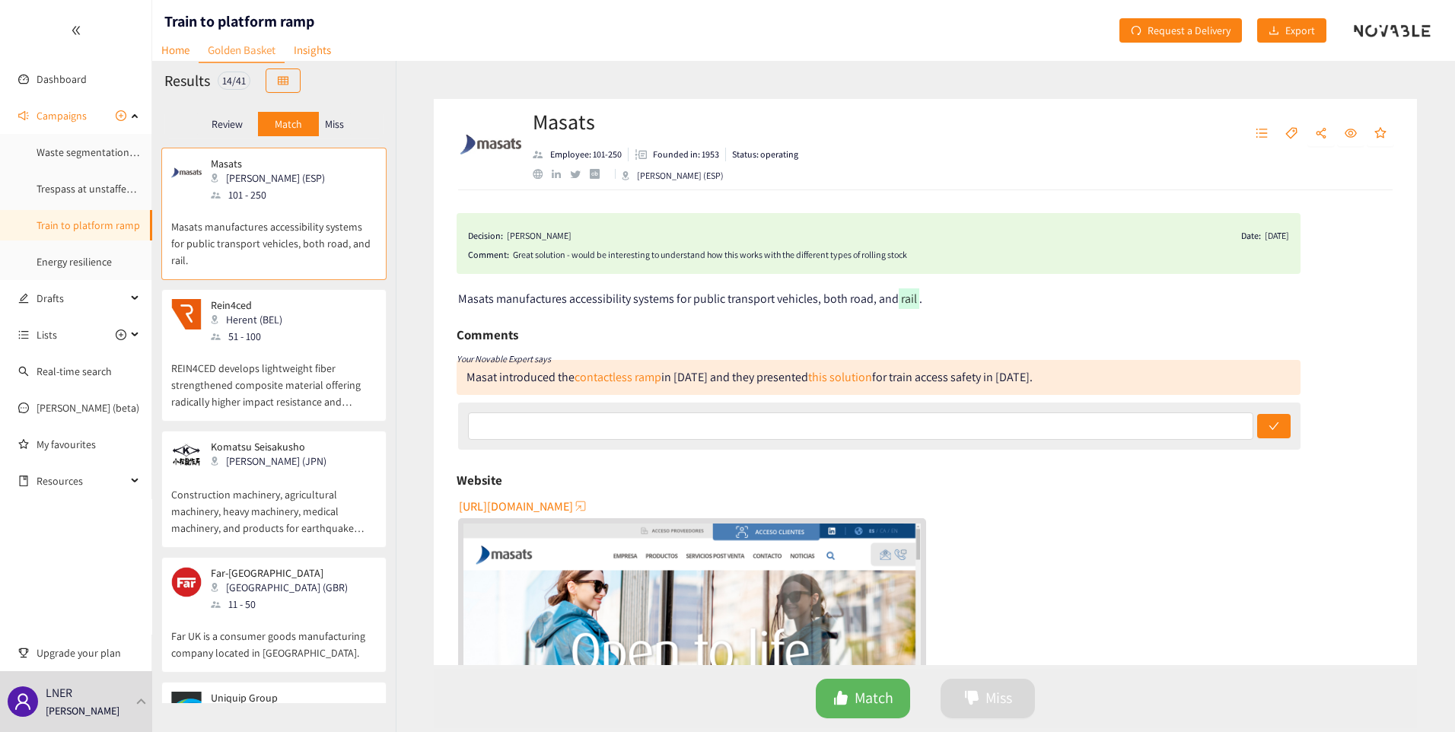
click at [336, 123] on p "Miss" at bounding box center [334, 124] width 19 height 12
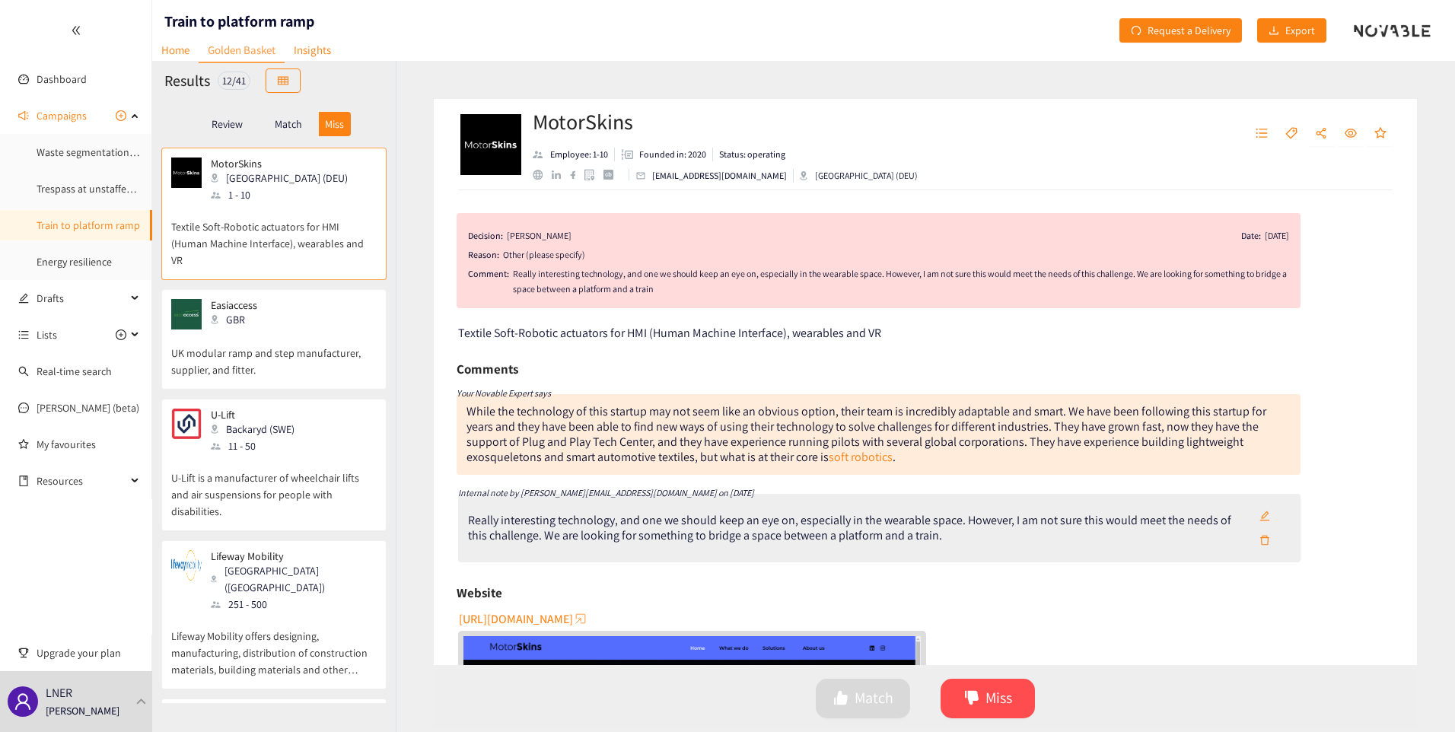
click at [231, 122] on p "Review" at bounding box center [227, 124] width 31 height 12
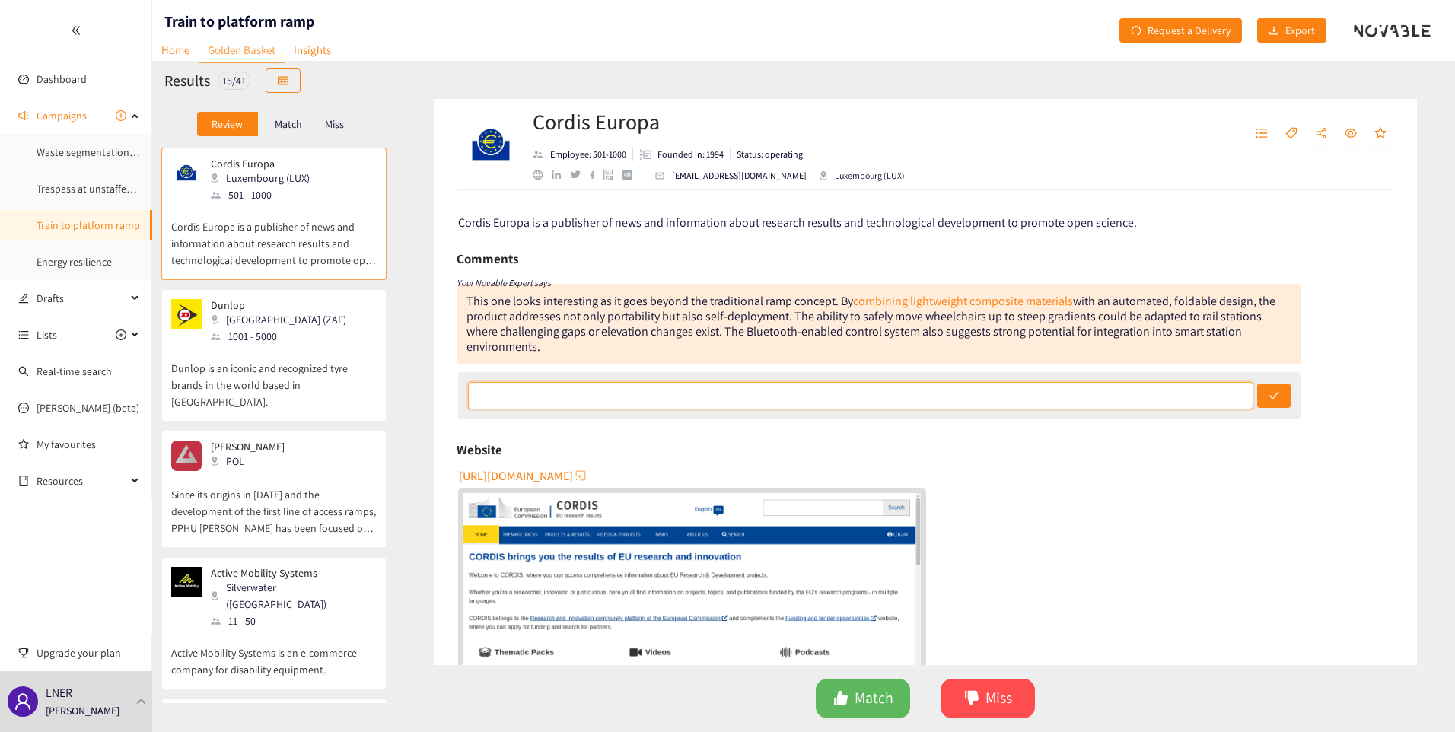
click at [550, 402] on input "text" at bounding box center [860, 395] width 785 height 27
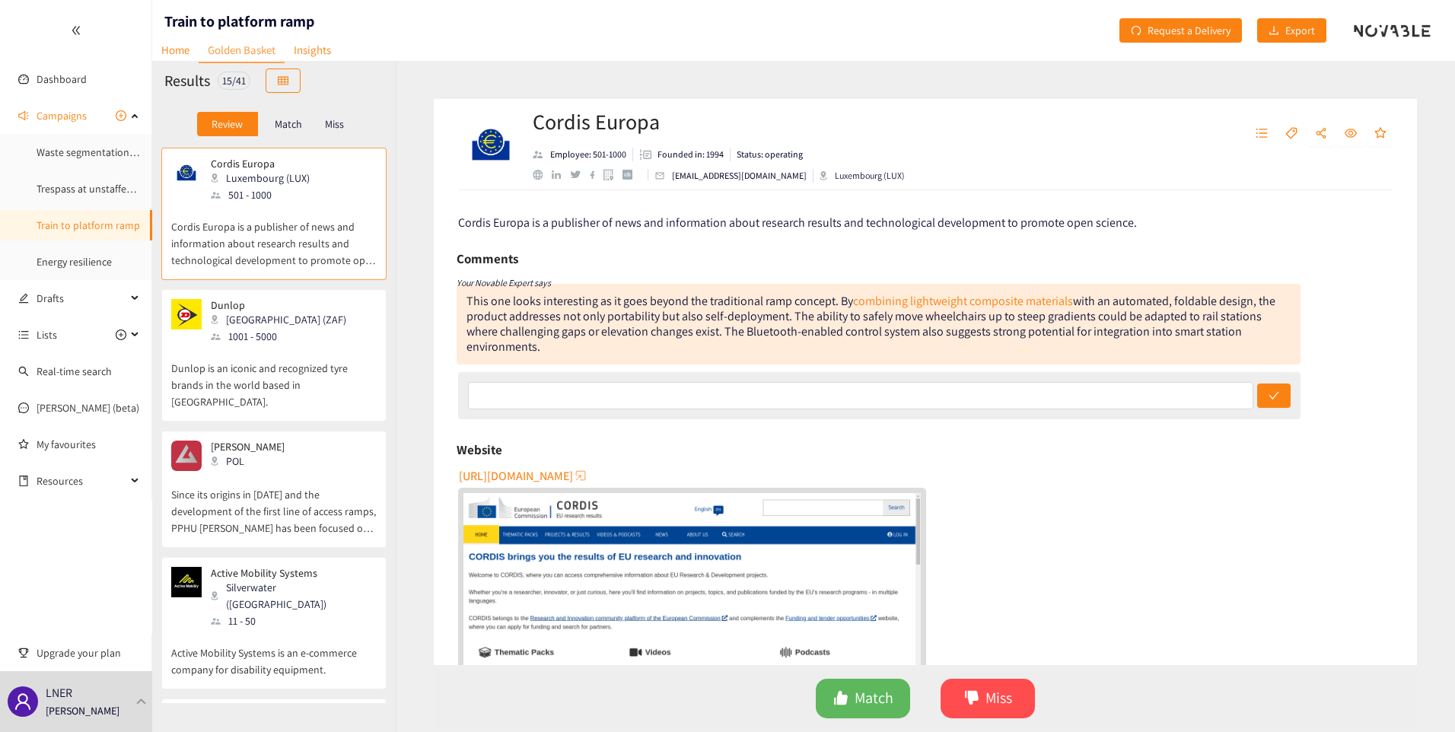
click at [1166, 506] on div "[URL][DOMAIN_NAME]" at bounding box center [926, 609] width 937 height 292
click at [84, 650] on span "Upgrade your plan" at bounding box center [88, 653] width 103 height 30
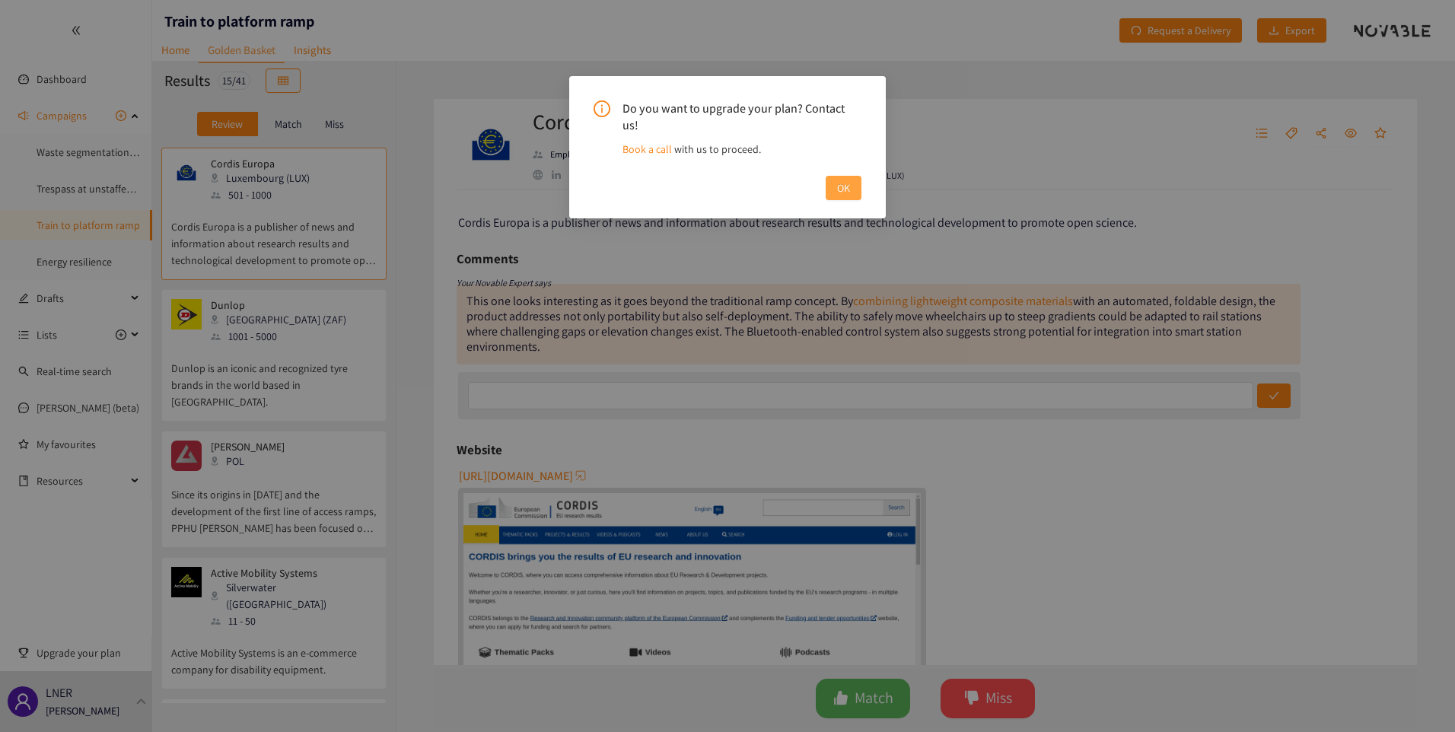
click at [846, 180] on span "OK" at bounding box center [843, 188] width 13 height 17
